Goal: Task Accomplishment & Management: Complete application form

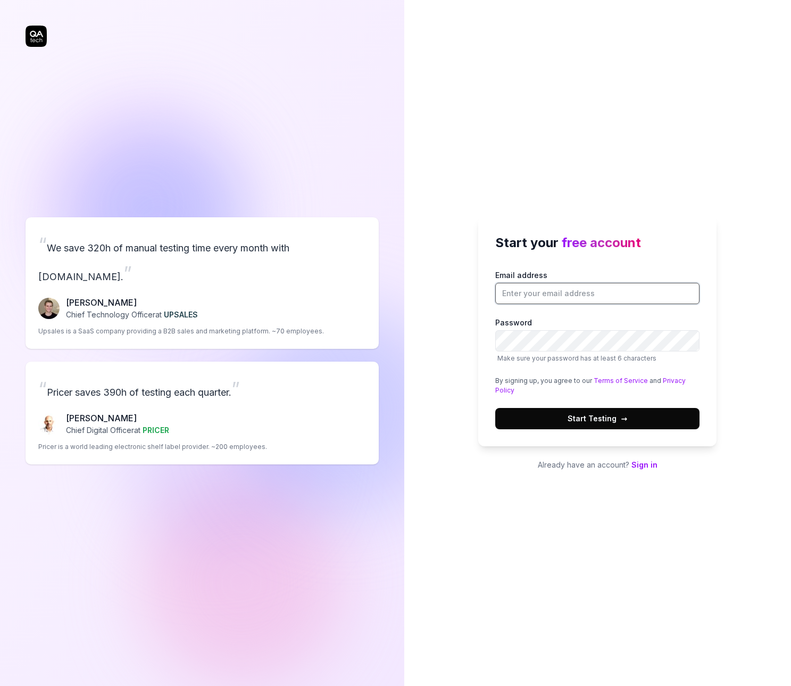
click at [565, 290] on input "Email address" at bounding box center [597, 293] width 204 height 21
type input "[EMAIL_ADDRESS][DOMAIN_NAME]"
click at [557, 417] on button "Start Testing →" at bounding box center [597, 418] width 204 height 21
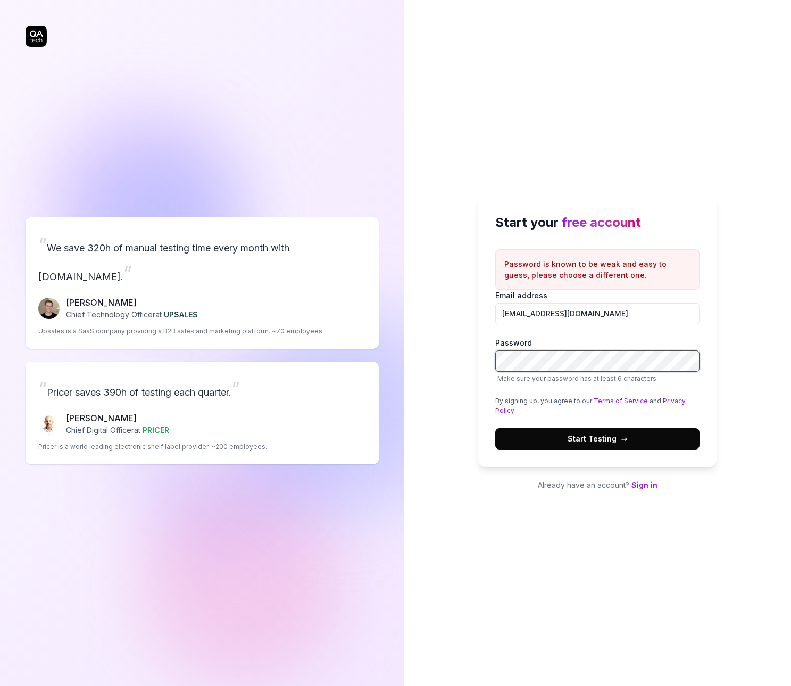
click at [466, 360] on div "Start your free account Password is known to be weak and easy to guess, please …" at bounding box center [597, 343] width 387 height 686
click at [606, 439] on span "Start Testing →" at bounding box center [598, 438] width 60 height 11
click at [621, 442] on span "→" at bounding box center [624, 438] width 6 height 11
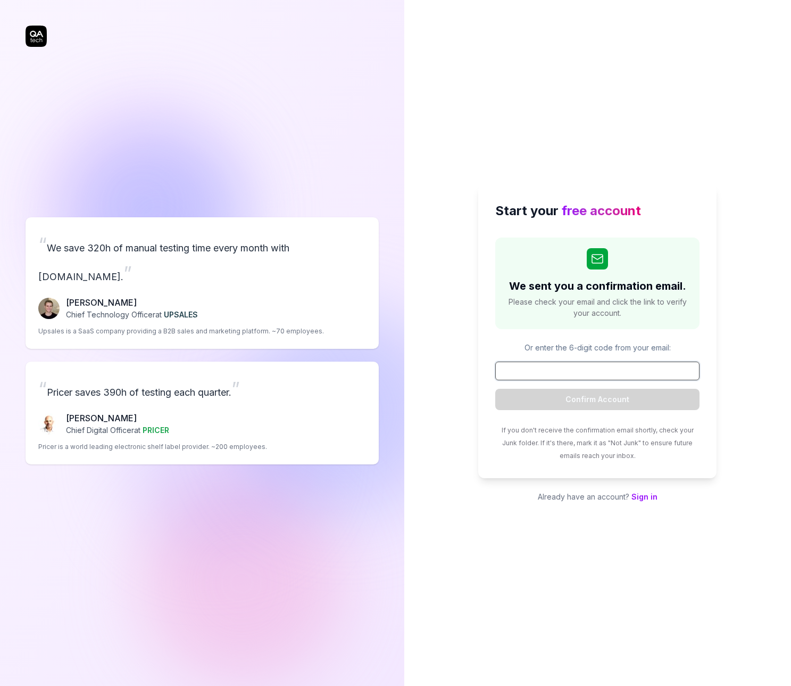
paste input "661947"
type input "661947"
click at [613, 395] on button "Confirm Account" at bounding box center [597, 399] width 204 height 21
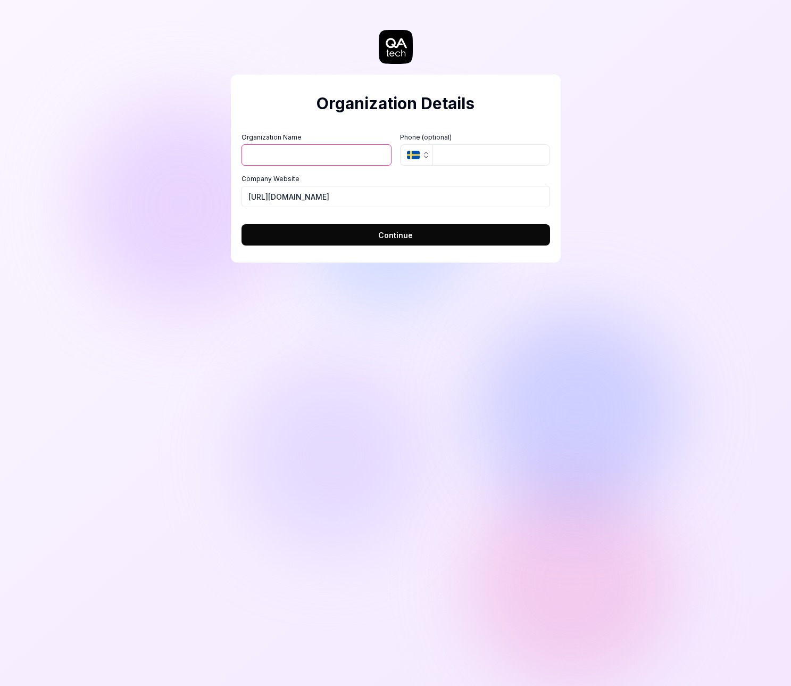
type input "Åke ab Brattberg"
type input "46 73 953 43 77"
type input "House of Brattberg AB"
click at [528, 151] on input "46 73 953 43 77" at bounding box center [492, 154] width 118 height 21
drag, startPoint x: 448, startPoint y: 154, endPoint x: 400, endPoint y: 152, distance: 48.0
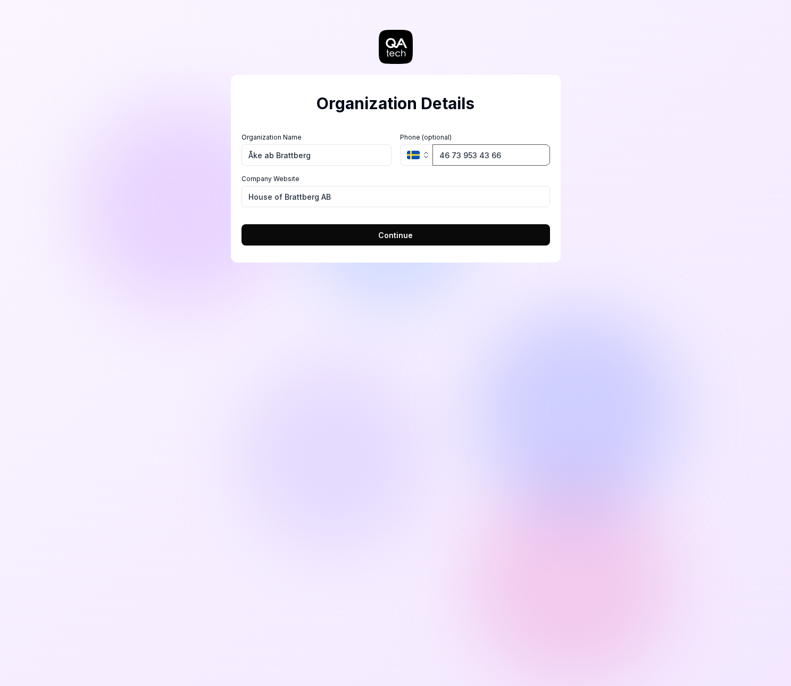
click at [410, 152] on div "SE 46 73 953 43 66" at bounding box center [475, 154] width 150 height 21
type input "[PHONE_NUMBER]"
drag, startPoint x: 381, startPoint y: 200, endPoint x: 113, endPoint y: 186, distance: 268.6
click at [113, 186] on div "Organization Details Organization Name Åke ab Brattberg Organization Logo (Squa…" at bounding box center [395, 343] width 791 height 686
type input "House of Brattberg"
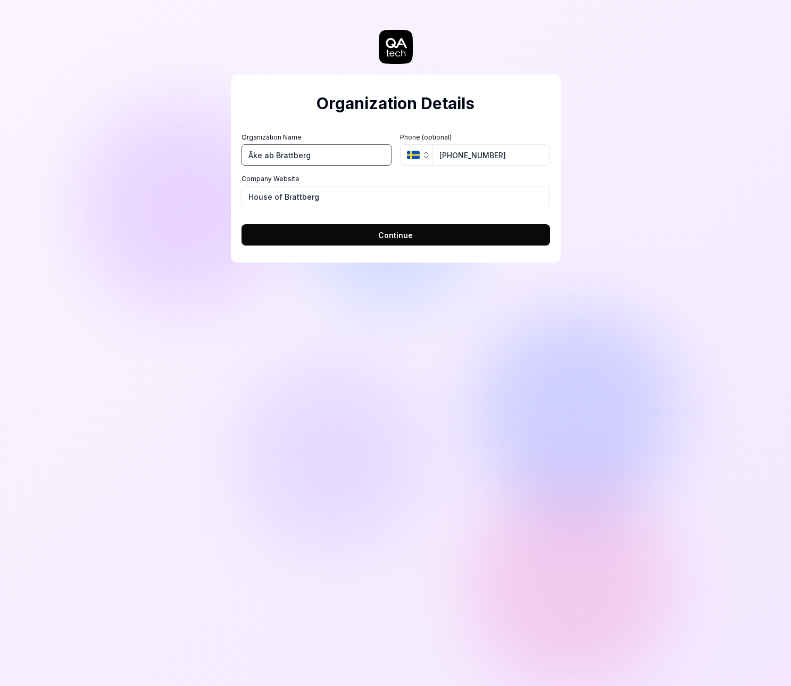
click at [280, 153] on input "Åke ab Brattberg" at bounding box center [317, 154] width 150 height 21
type input "HOB"
drag, startPoint x: 351, startPoint y: 202, endPoint x: 18, endPoint y: 171, distance: 334.0
click at [165, 191] on div "Organization Details Organization Name HOB Organization Logo (Square minimum 25…" at bounding box center [395, 343] width 791 height 686
type input "[URL][DOMAIN_NAME]"
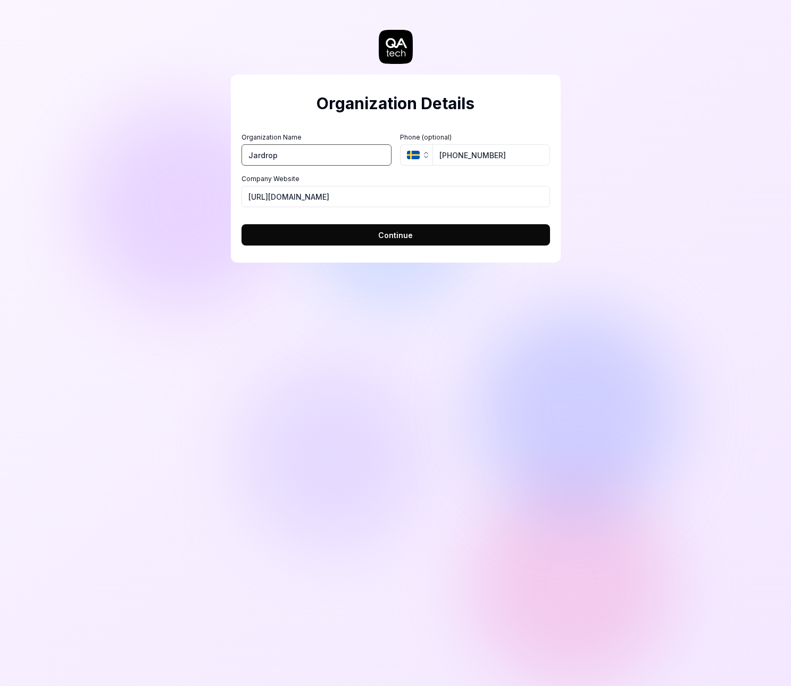
type input "Jardrop"
click at [277, 229] on button "Continue" at bounding box center [396, 234] width 309 height 21
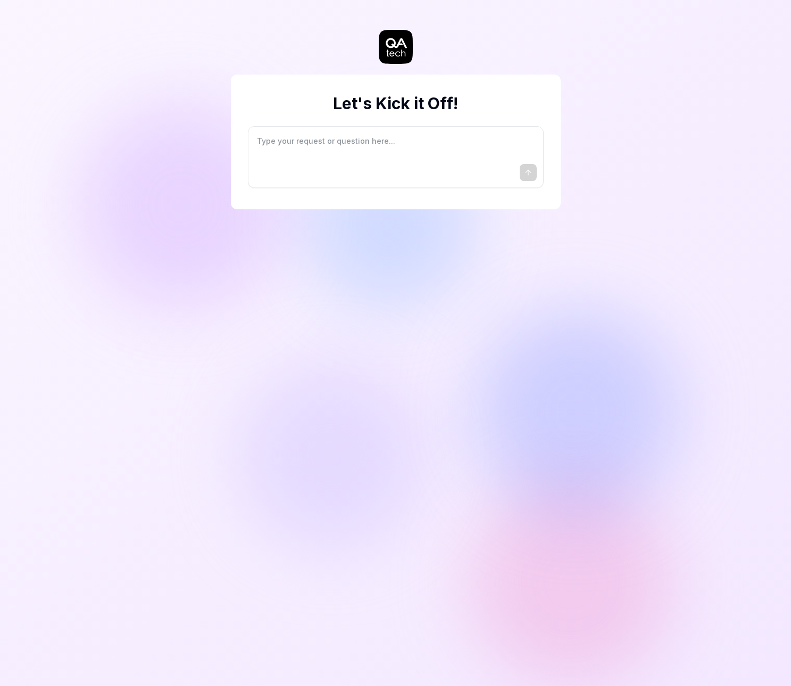
type textarea "*"
type textarea "I"
type textarea "*"
type textarea "I"
type textarea "*"
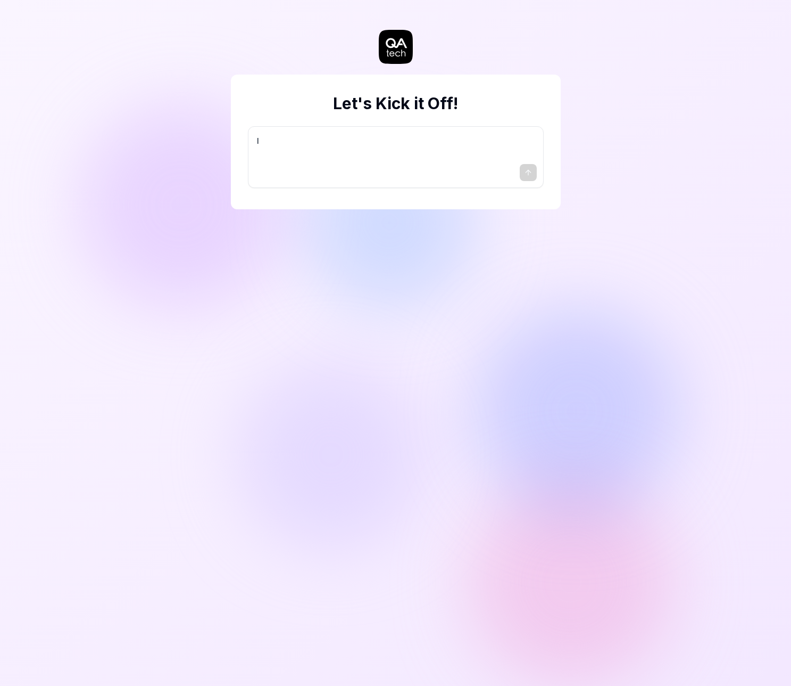
type textarea "I w"
type textarea "*"
type textarea "I wa"
type textarea "*"
type textarea "I wan"
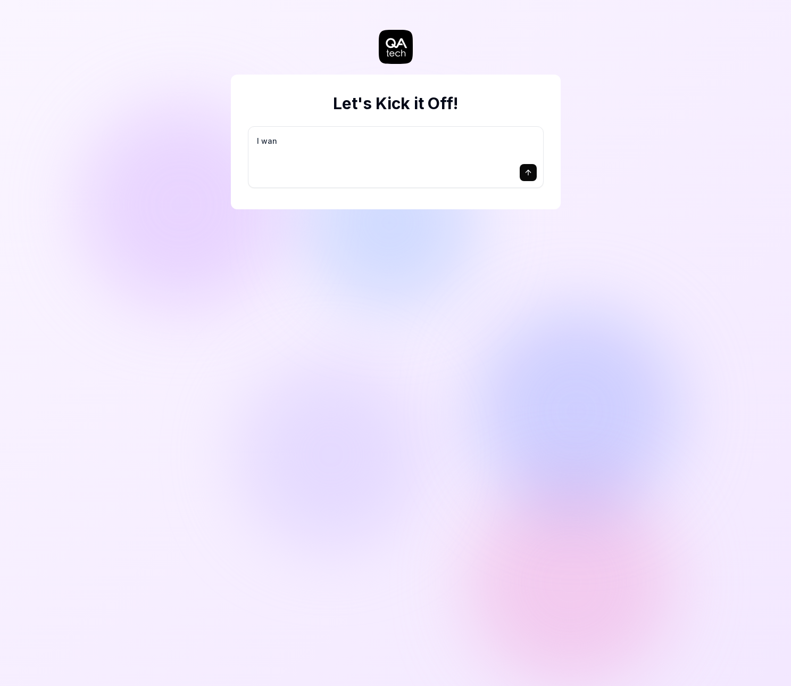
type textarea "*"
type textarea "I want"
type textarea "*"
type textarea "I want"
type textarea "*"
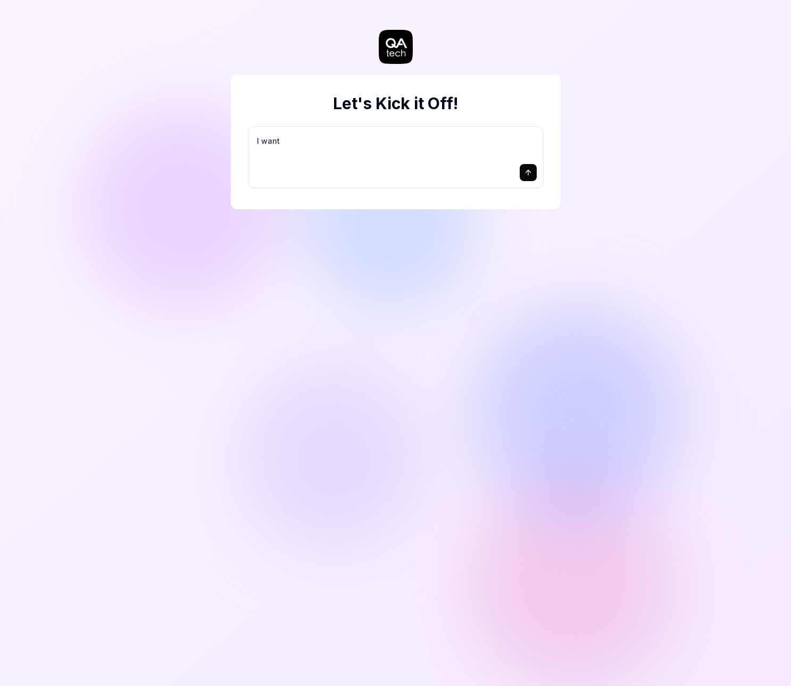
type textarea "I want a"
type textarea "*"
type textarea "I want a"
type textarea "*"
type textarea "I want a g"
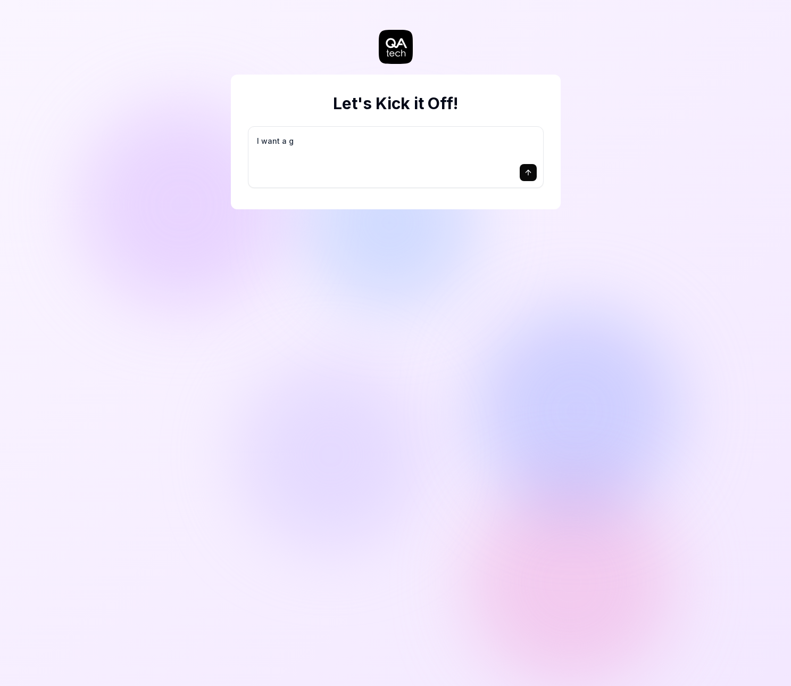
type textarea "*"
type textarea "I want a go"
type textarea "*"
type textarea "I want a goo"
type textarea "*"
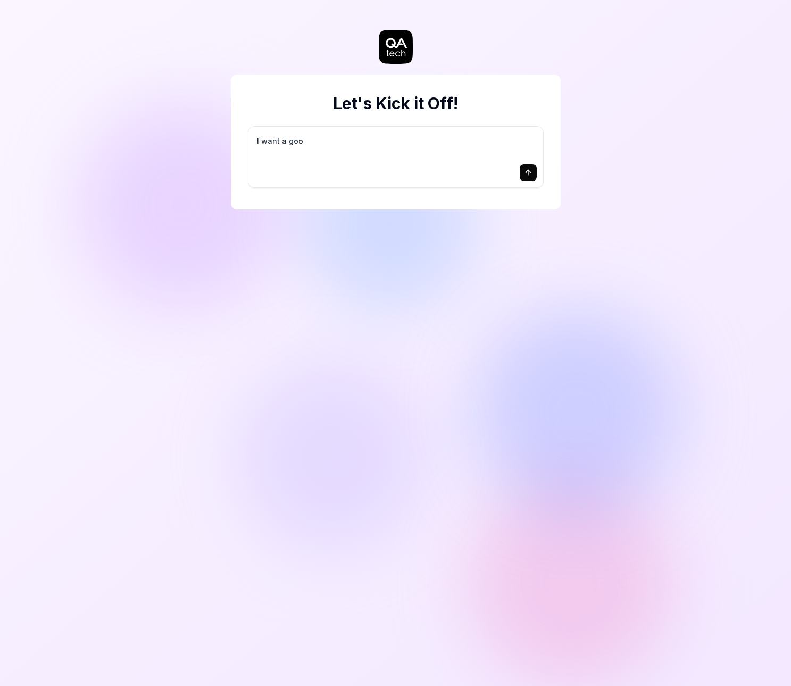
type textarea "I want a good"
type textarea "*"
type textarea "I want a good"
type textarea "*"
type textarea "I want a good t"
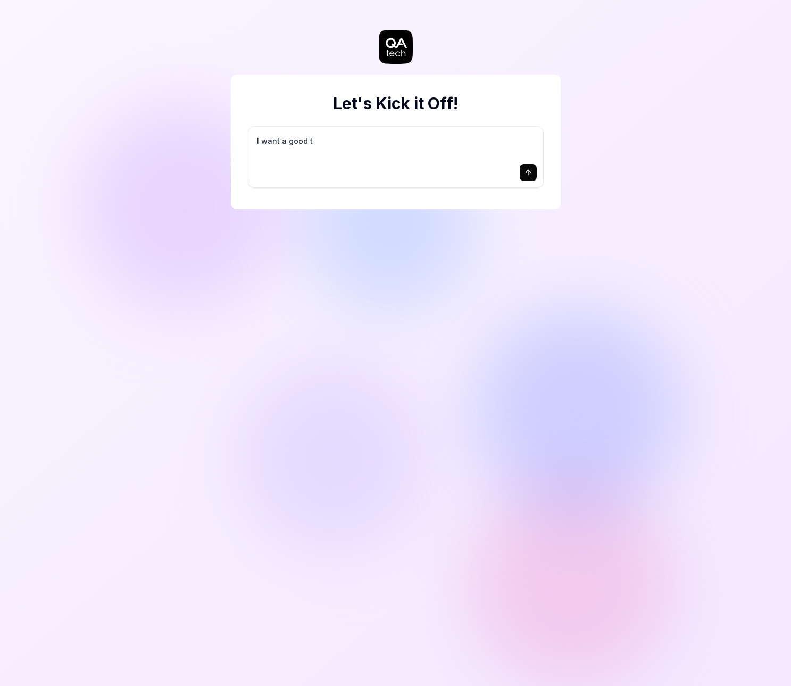
type textarea "*"
type textarea "I want a good te"
type textarea "*"
type textarea "I want a good tes"
type textarea "*"
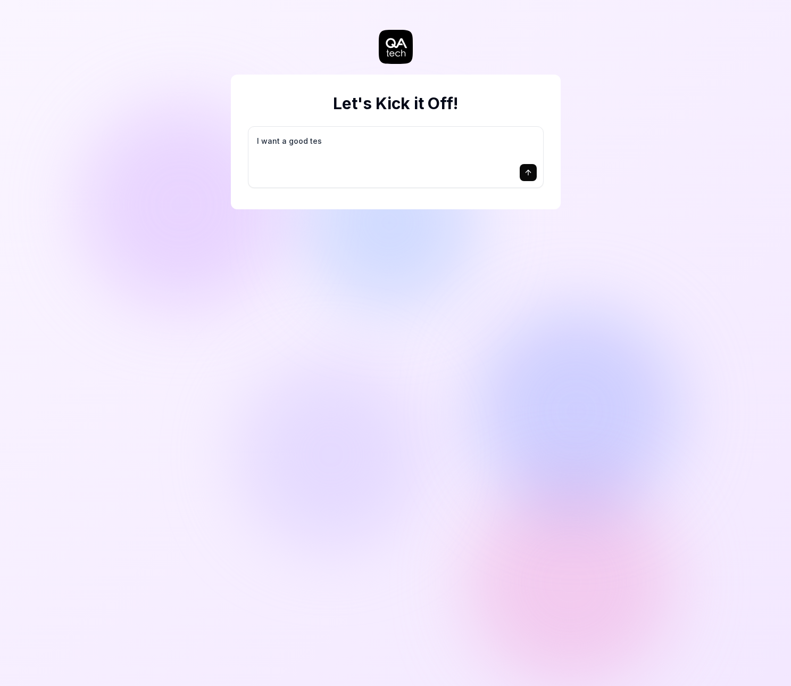
type textarea "I want a good test"
type textarea "*"
type textarea "I want a good test"
type textarea "*"
type textarea "I want a good test s"
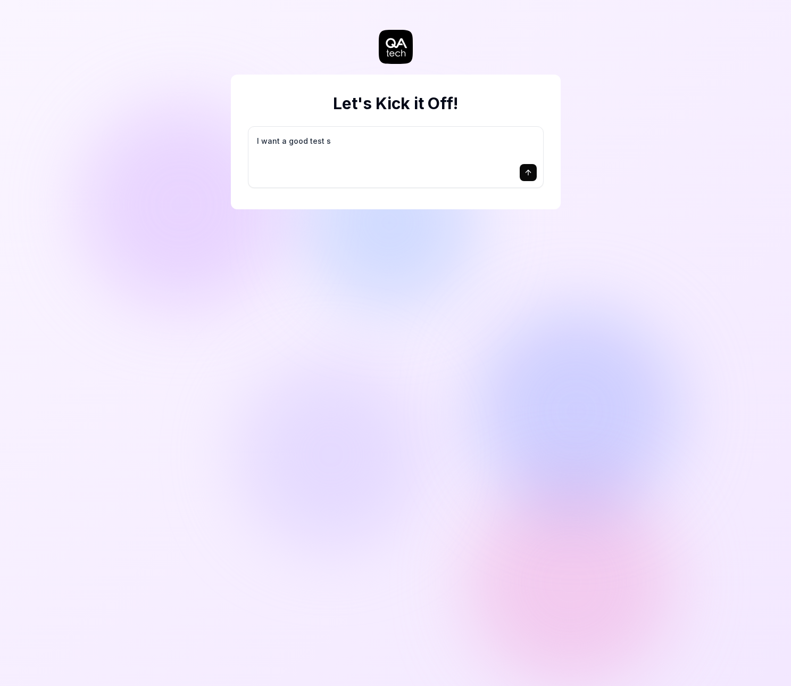
type textarea "*"
type textarea "I want a good test se"
type textarea "*"
type textarea "I want a good test set"
type textarea "*"
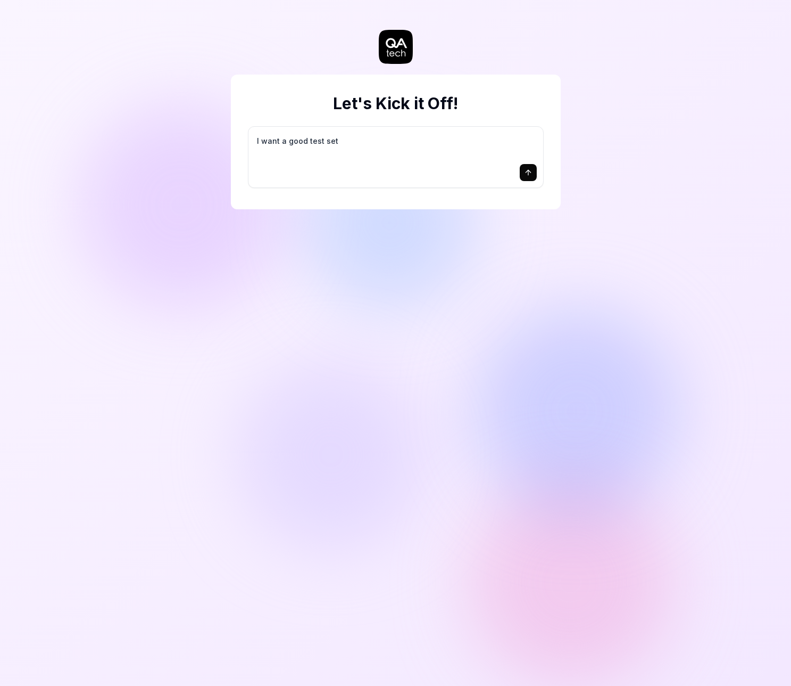
type textarea "I want a good test setu"
type textarea "*"
type textarea "I want a good test setup"
type textarea "*"
type textarea "I want a good test setup"
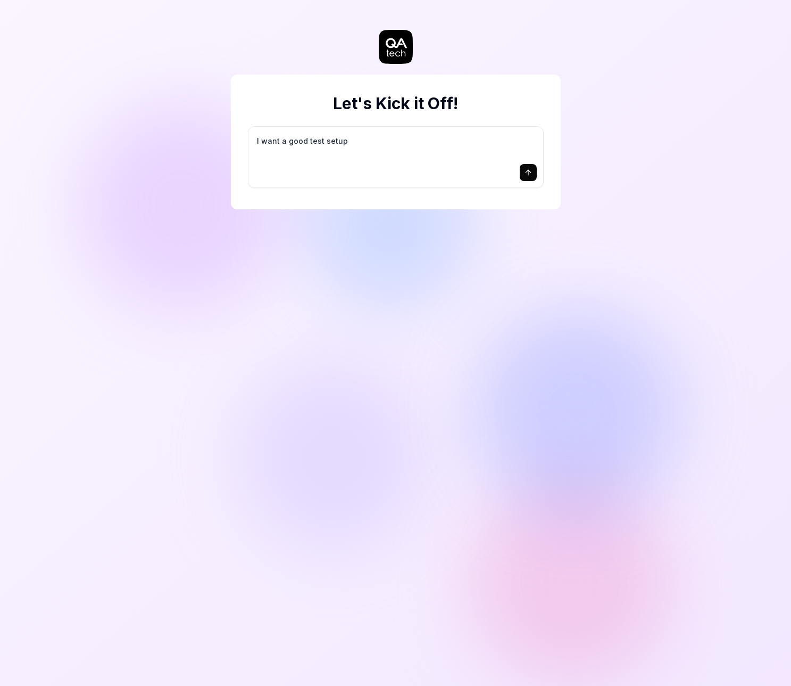
type textarea "*"
type textarea "I want a good test setup f"
type textarea "*"
type textarea "I want a good test setup fo"
type textarea "*"
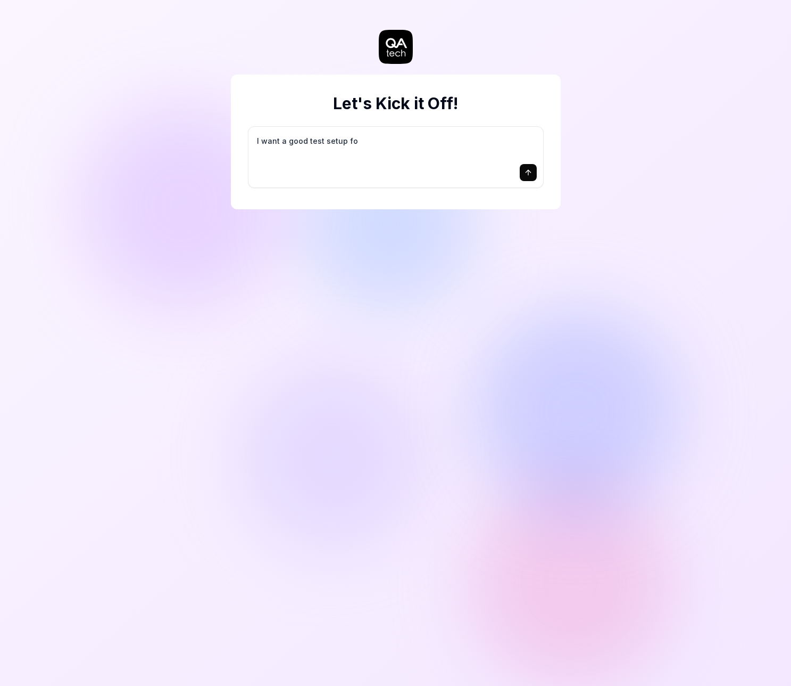
type textarea "I want a good test setup for"
type textarea "*"
type textarea "I want a good test setup for"
type textarea "*"
type textarea "I want a good test setup for m"
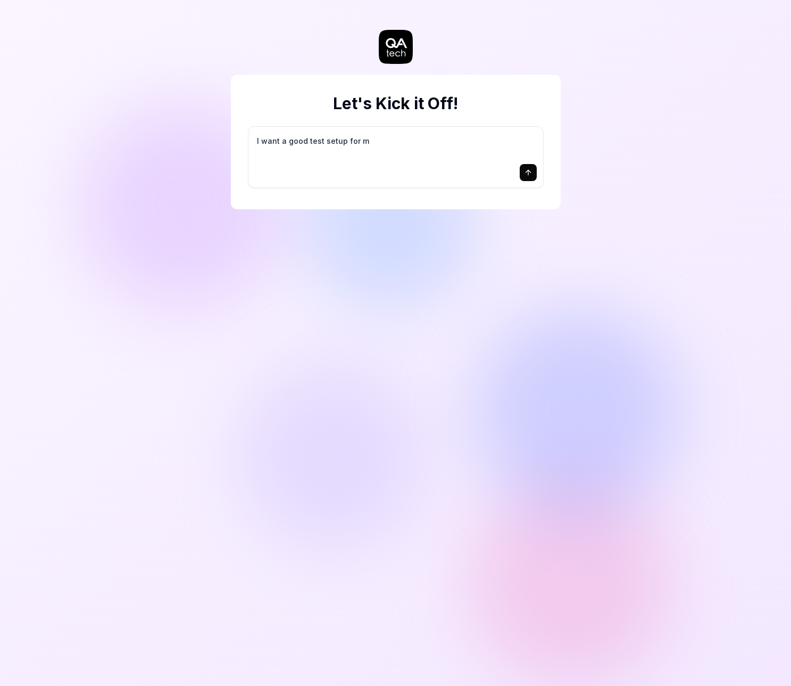
type textarea "*"
type textarea "I want a good test setup for my"
type textarea "*"
type textarea "I want a good test setup for my"
type textarea "*"
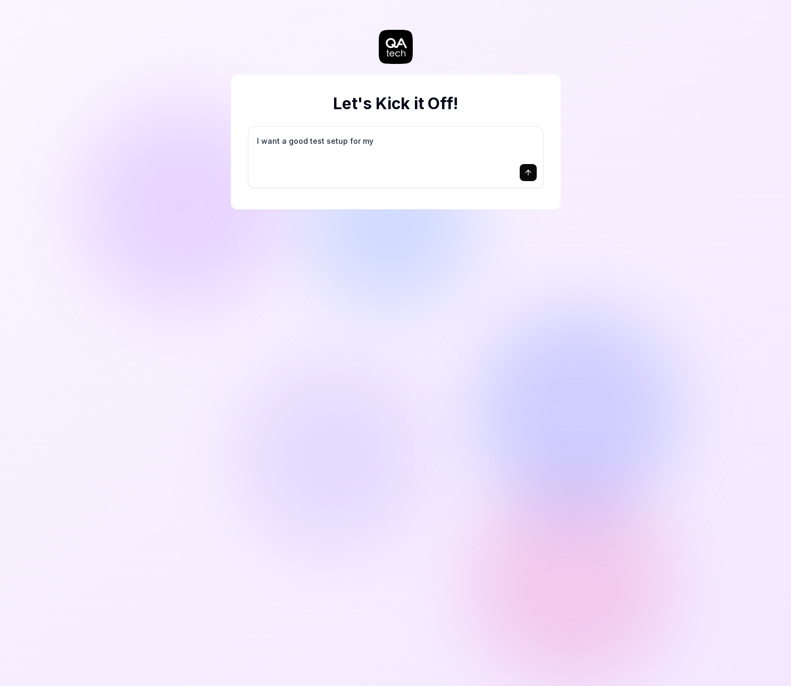
type textarea "I want a good test setup for my s"
type textarea "*"
type textarea "I want a good test setup for my si"
type textarea "*"
type textarea "I want a good test setup for my sit"
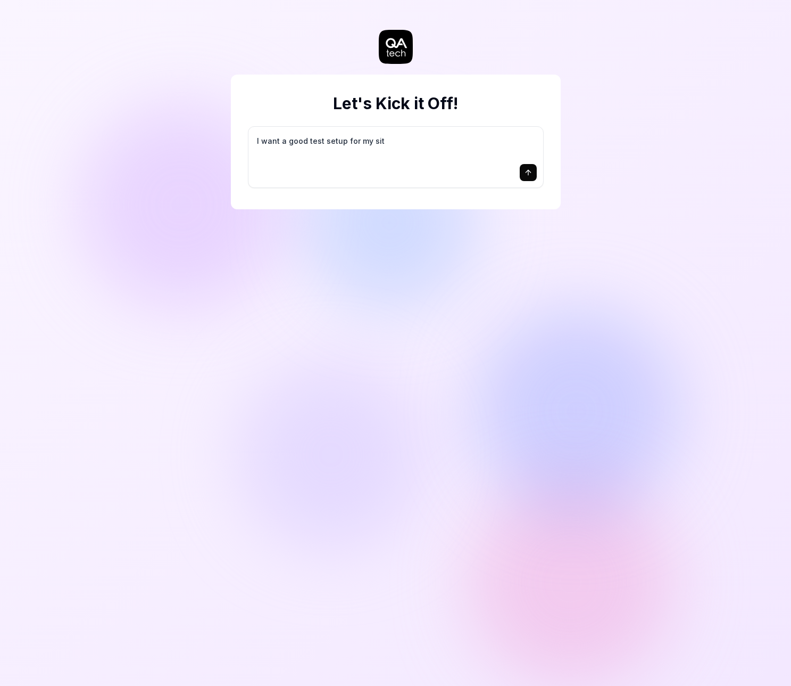
type textarea "*"
type textarea "I want a good test setup for my site"
type textarea "*"
type textarea "I want a good test setup for my site"
type textarea "*"
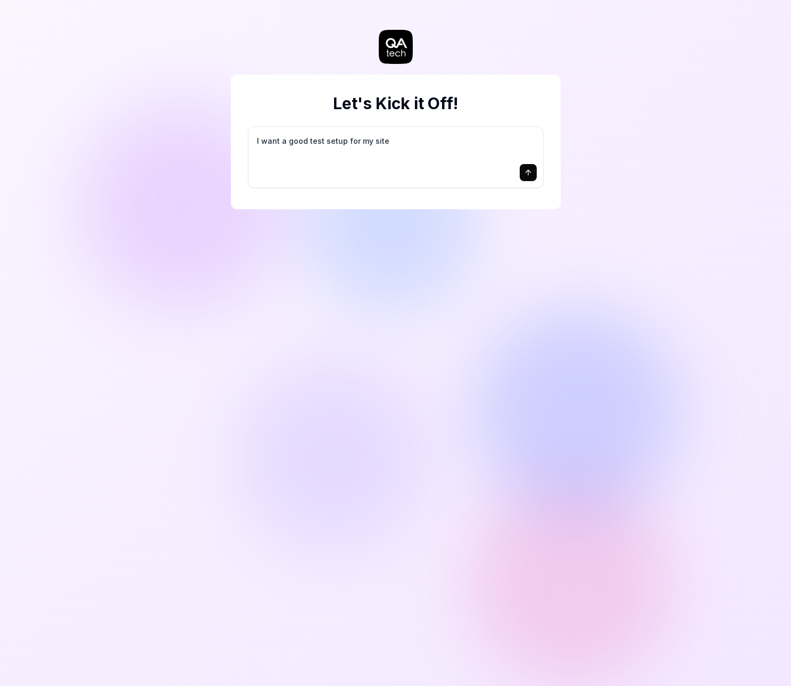
type textarea "I want a good test setup for my site -"
type textarea "*"
type textarea "I want a good test setup for my site -"
type textarea "*"
type textarea "I want a good test setup for my site - h"
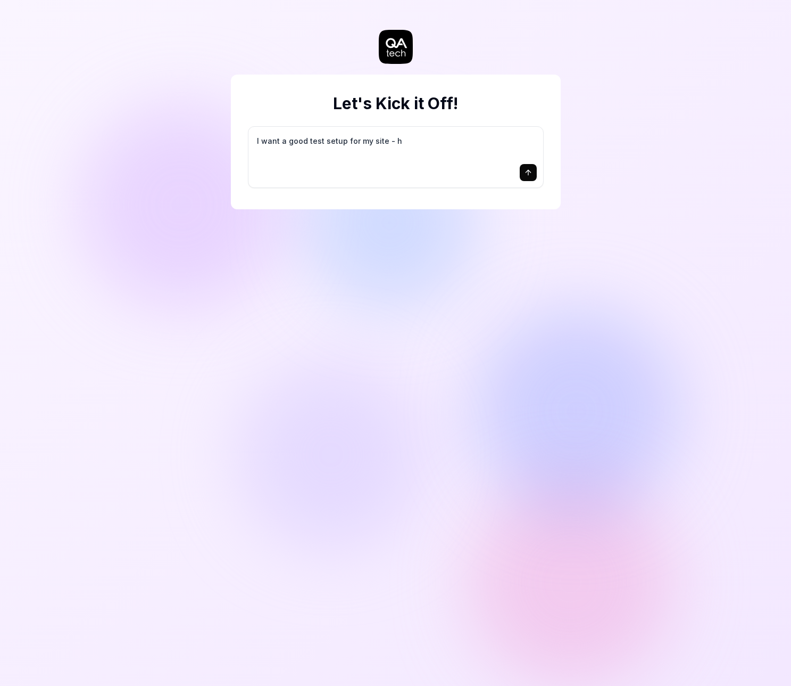
type textarea "*"
type textarea "I want a good test setup for my site - he"
type textarea "*"
type textarea "I want a good test setup for my site - hel"
type textarea "*"
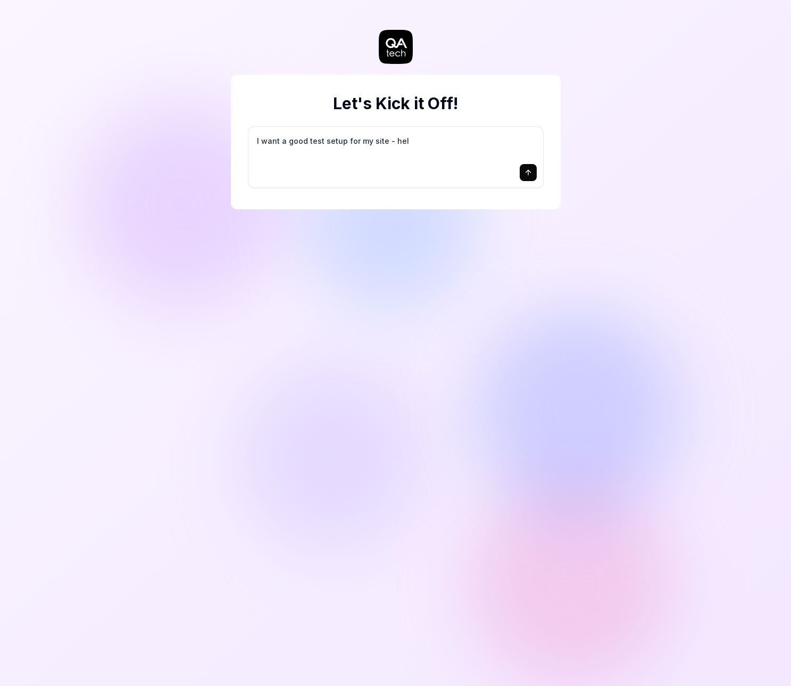
type textarea "I want a good test setup for my site - help"
type textarea "*"
type textarea "I want a good test setup for my site - help"
type textarea "*"
type textarea "I want a good test setup for my site - help m"
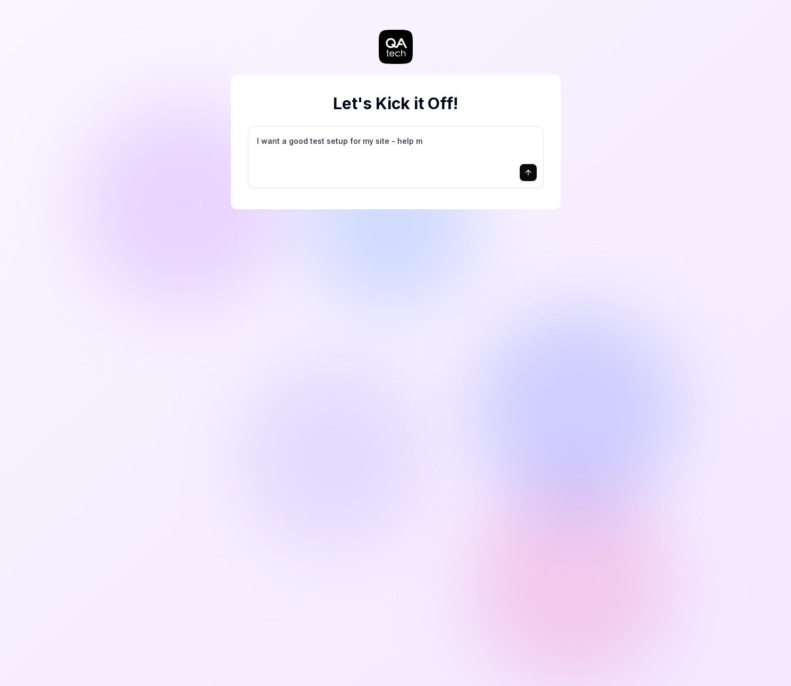
type textarea "*"
type textarea "I want a good test setup for my site - help me"
type textarea "*"
type textarea "I want a good test setup for my site - help me"
type textarea "*"
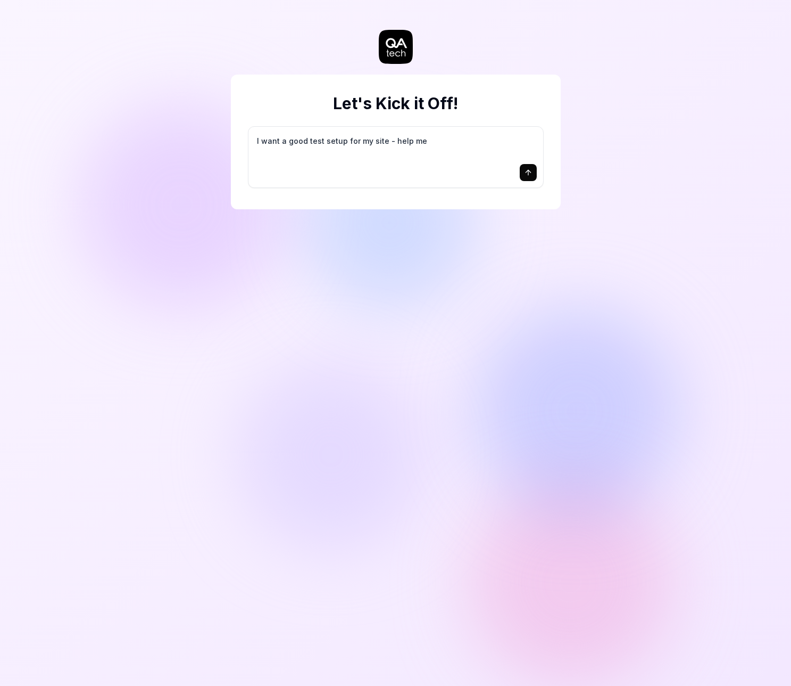
type textarea "I want a good test setup for my site - help me c"
type textarea "*"
type textarea "I want a good test setup for my site - help me cr"
type textarea "*"
type textarea "I want a good test setup for my site - help me cre"
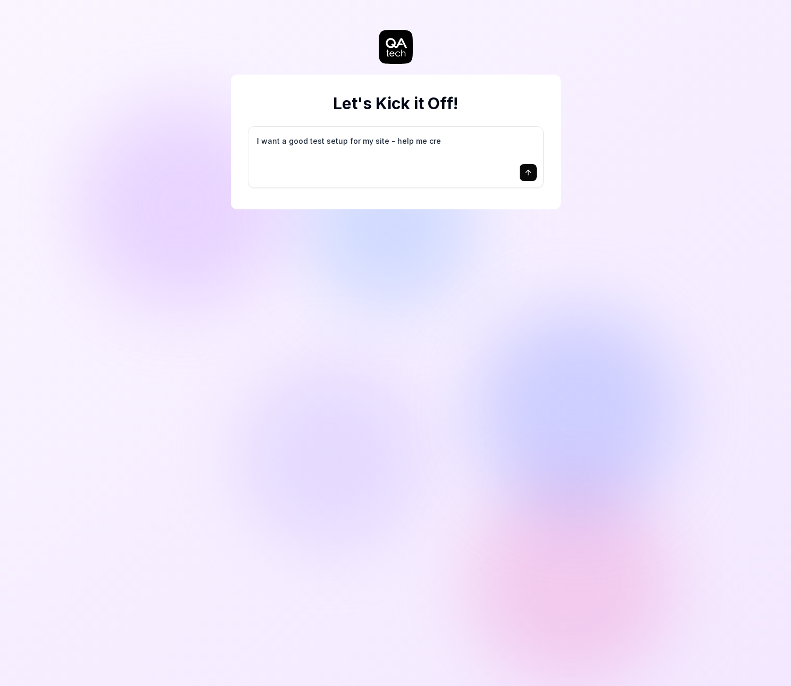
type textarea "*"
type textarea "I want a good test setup for my site - help me crea"
type textarea "*"
type textarea "I want a good test setup for my site - help me creat"
type textarea "*"
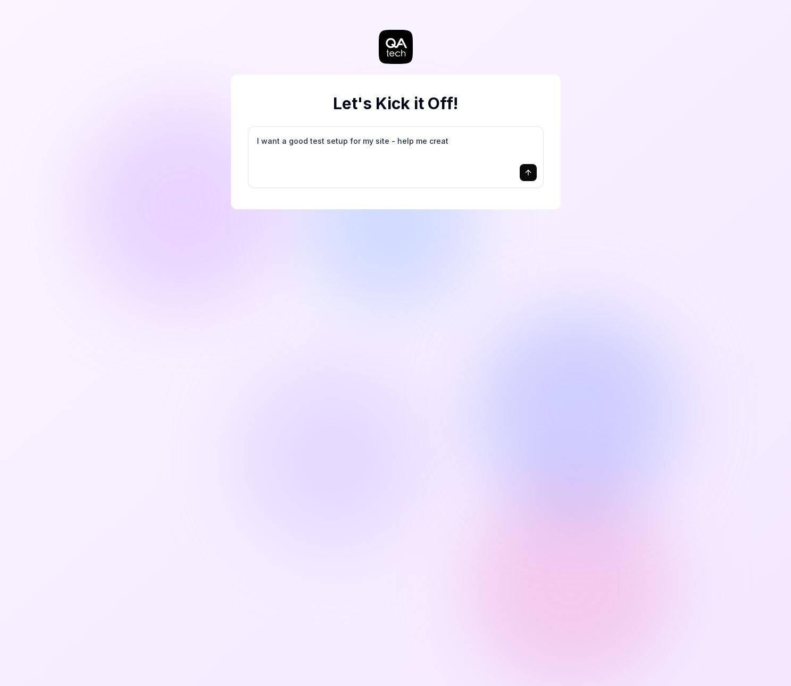
type textarea "I want a good test setup for my site - help me create"
type textarea "*"
type textarea "I want a good test setup for my site - help me create"
type textarea "*"
type textarea "I want a good test setup for my site - help me create t"
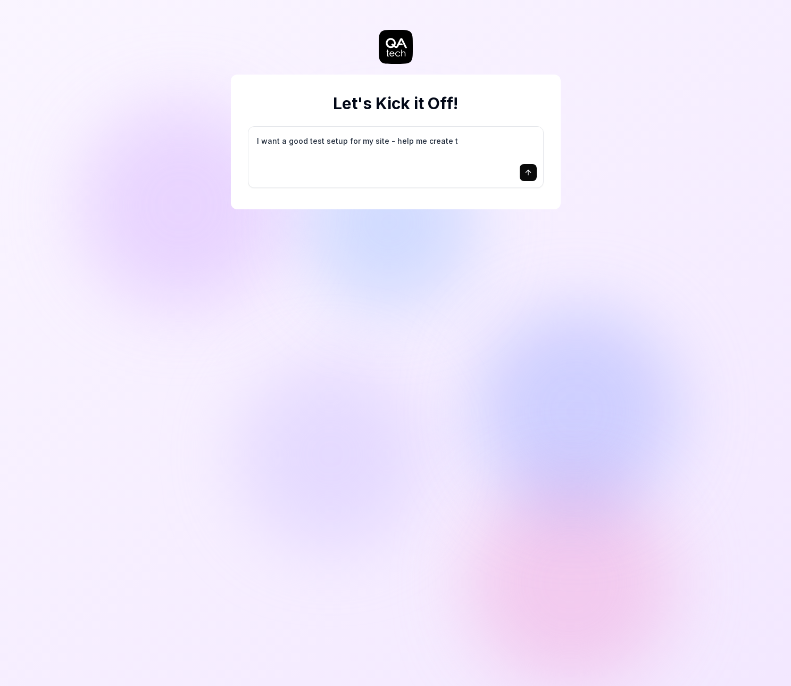
type textarea "*"
type textarea "I want a good test setup for my site - help me create th"
type textarea "*"
type textarea "I want a good test setup for my site - help me create the"
type textarea "*"
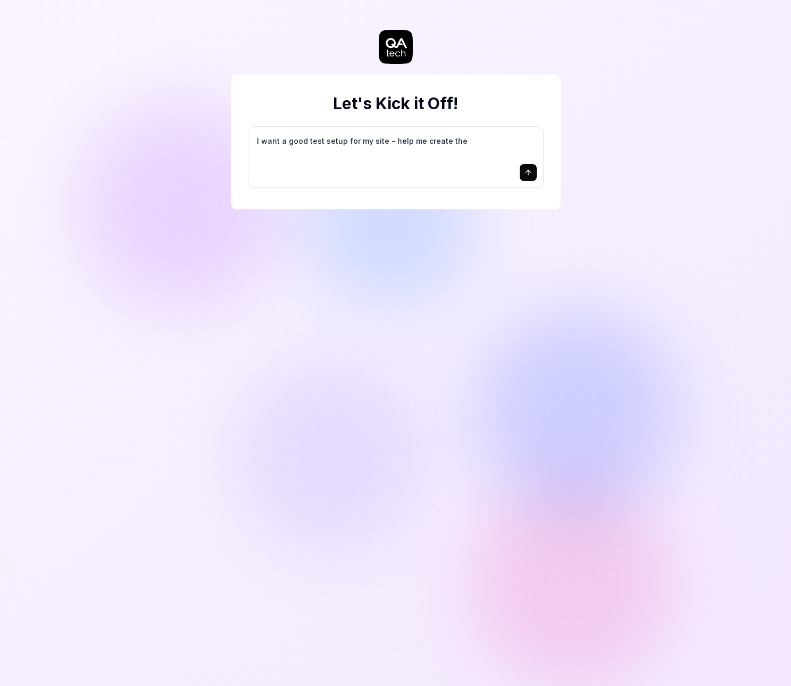
type textarea "I want a good test setup for my site - help me create the"
type textarea "*"
type textarea "I want a good test setup for my site - help me create the f"
type textarea "*"
type textarea "I want a good test setup for my site - help me create the fi"
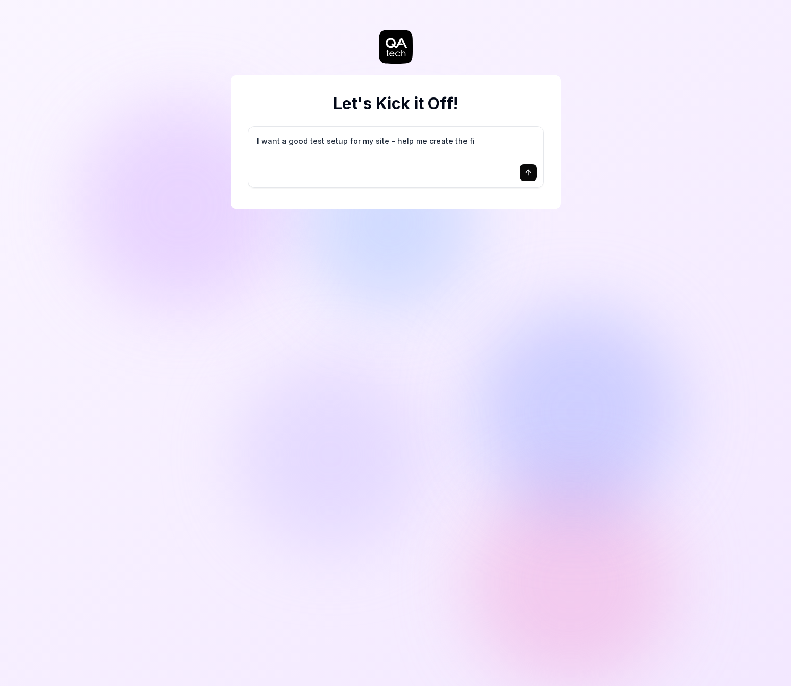
type textarea "*"
type textarea "I want a good test setup for my site - help me create the fir"
type textarea "*"
type textarea "I want a good test setup for my site - help me create the firs"
type textarea "*"
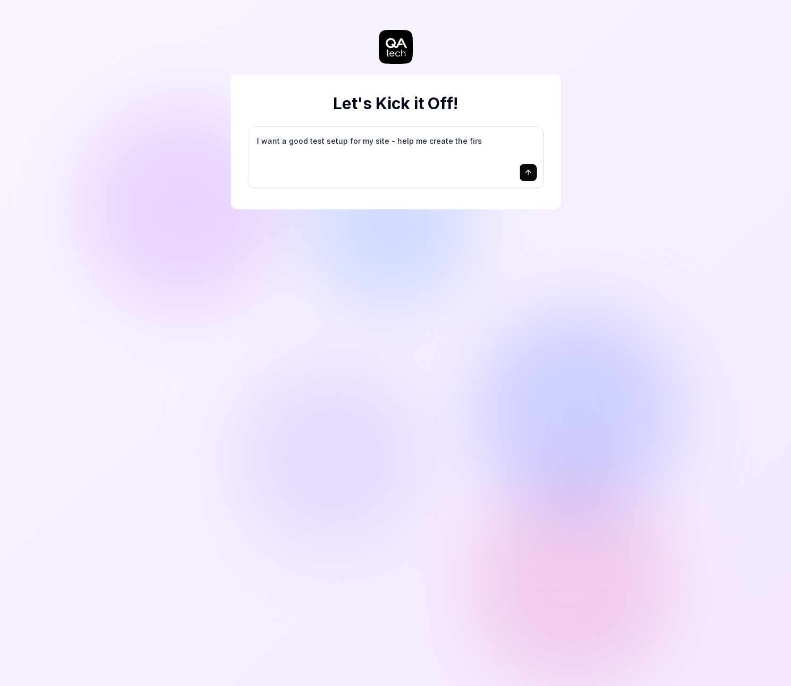
type textarea "I want a good test setup for my site - help me create the first"
type textarea "*"
type textarea "I want a good test setup for my site - help me create the first"
type textarea "*"
type textarea "I want a good test setup for my site - help me create the first 3"
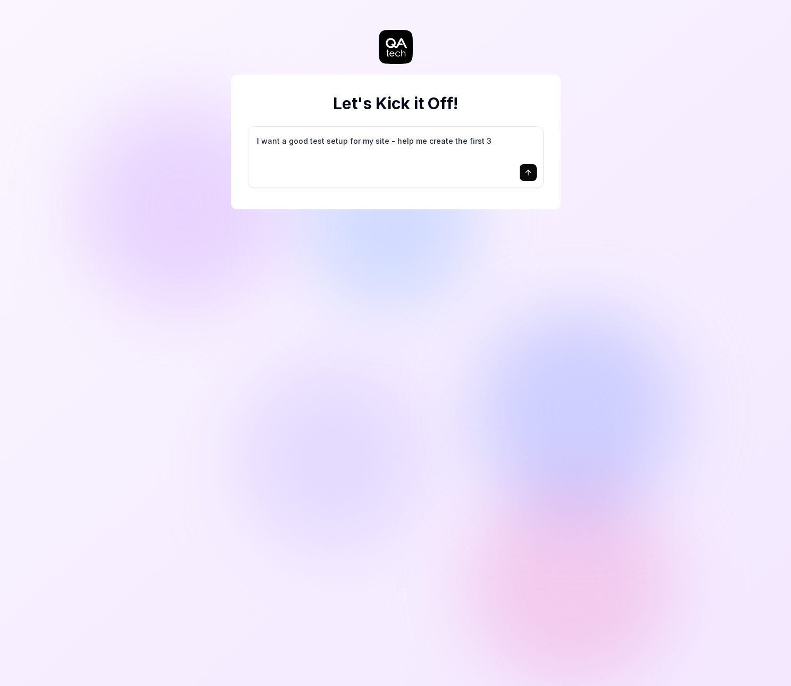
type textarea "*"
type textarea "I want a good test setup for my site - help me create the first 3-"
type textarea "*"
type textarea "I want a good test setup for my site - help me create the first 3-5"
type textarea "*"
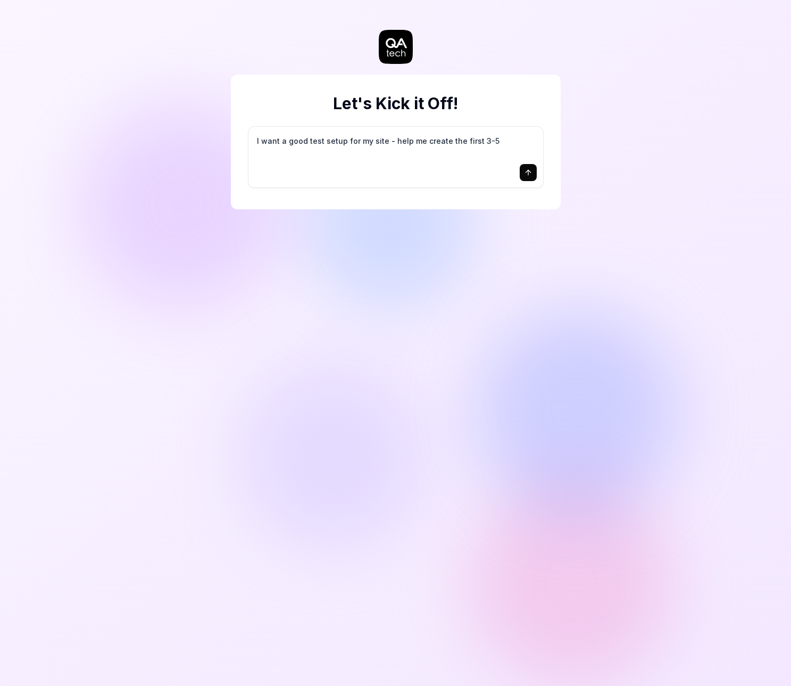
type textarea "I want a good test setup for my site - help me create the first 3-5"
type textarea "*"
type textarea "I want a good test setup for my site - help me create the first 3-5 t"
type textarea "*"
type textarea "I want a good test setup for my site - help me create the first 3-5 te"
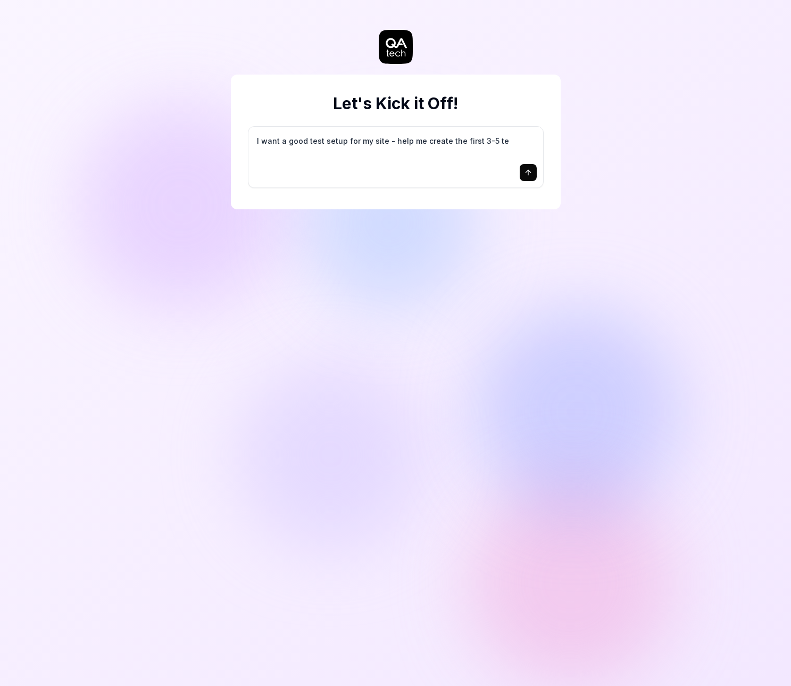
type textarea "*"
type textarea "I want a good test setup for my site - help me create the first 3-5 tes"
type textarea "*"
type textarea "I want a good test setup for my site - help me create the first 3-5 test"
type textarea "*"
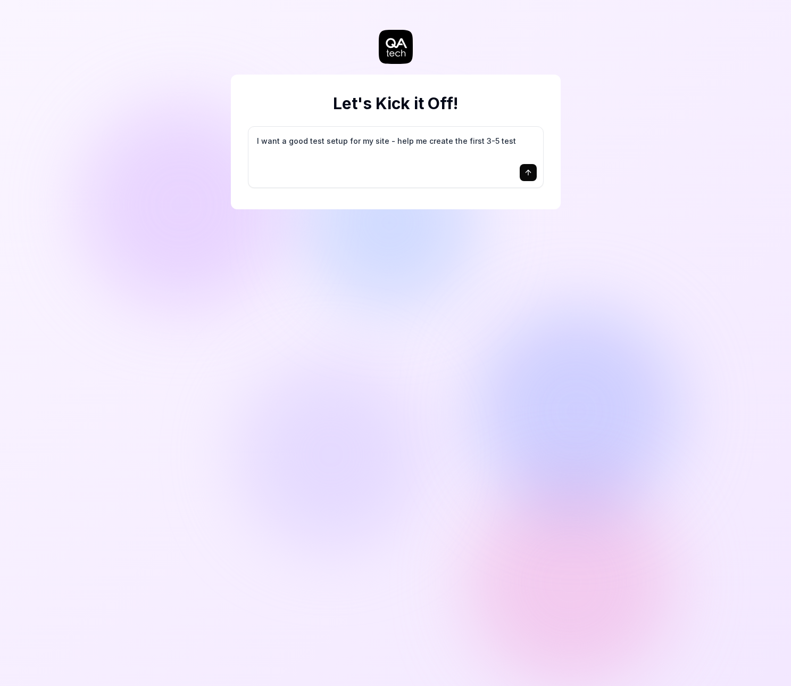
type textarea "I want a good test setup for my site - help me create the first 3-5 test"
type textarea "*"
type textarea "I want a good test setup for my site - help me create the first 3-5 test c"
type textarea "*"
type textarea "I want a good test setup for my site - help me create the first 3-5 test ca"
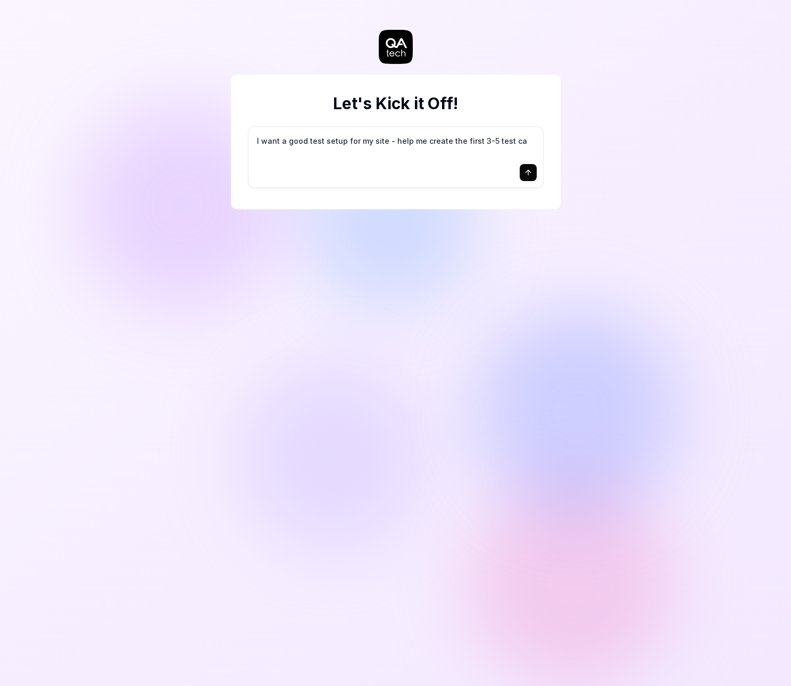
type textarea "*"
type textarea "I want a good test setup for my site - help me create the first 3-5 test cas"
type textarea "*"
type textarea "I want a good test setup for my site - help me create the first 3-5 test case"
type textarea "*"
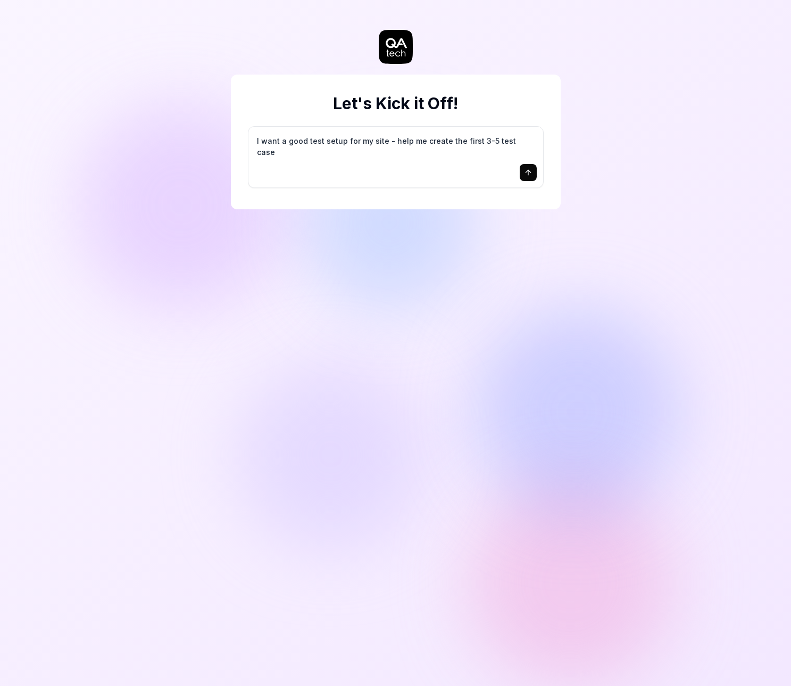
type textarea "I want a good test setup for my site - help me create the first 3-5 test cases"
click at [532, 166] on button "submit" at bounding box center [528, 172] width 17 height 17
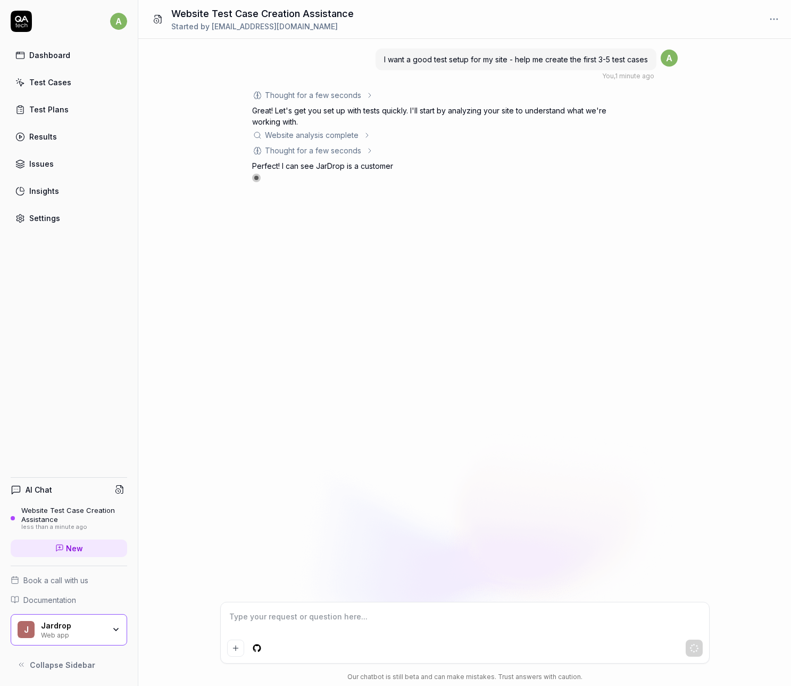
type textarea "*"
